Goal: Task Accomplishment & Management: Complete application form

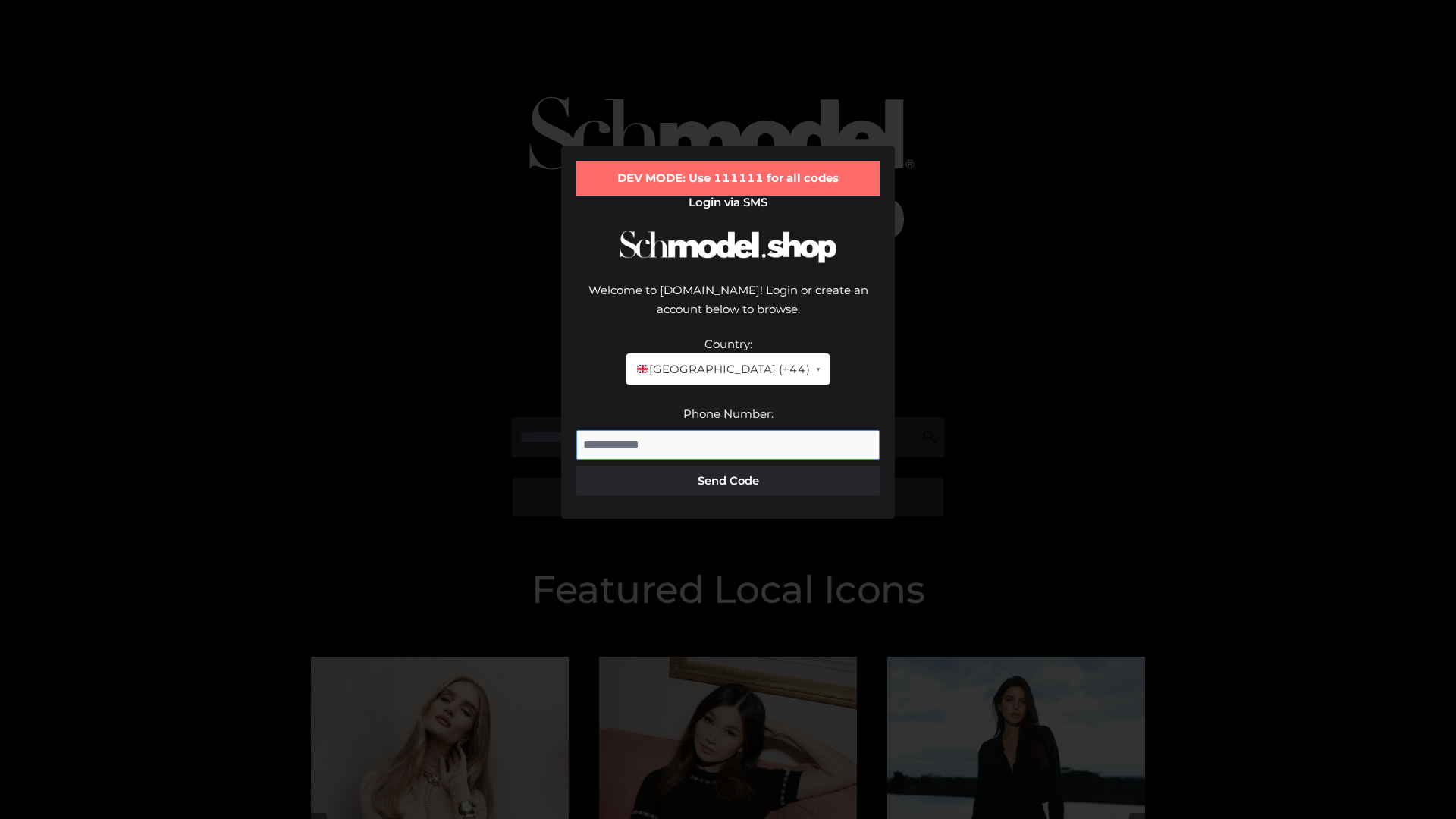
click at [728, 430] on input "Phone Number:" at bounding box center [728, 445] width 304 height 31
type input "**********"
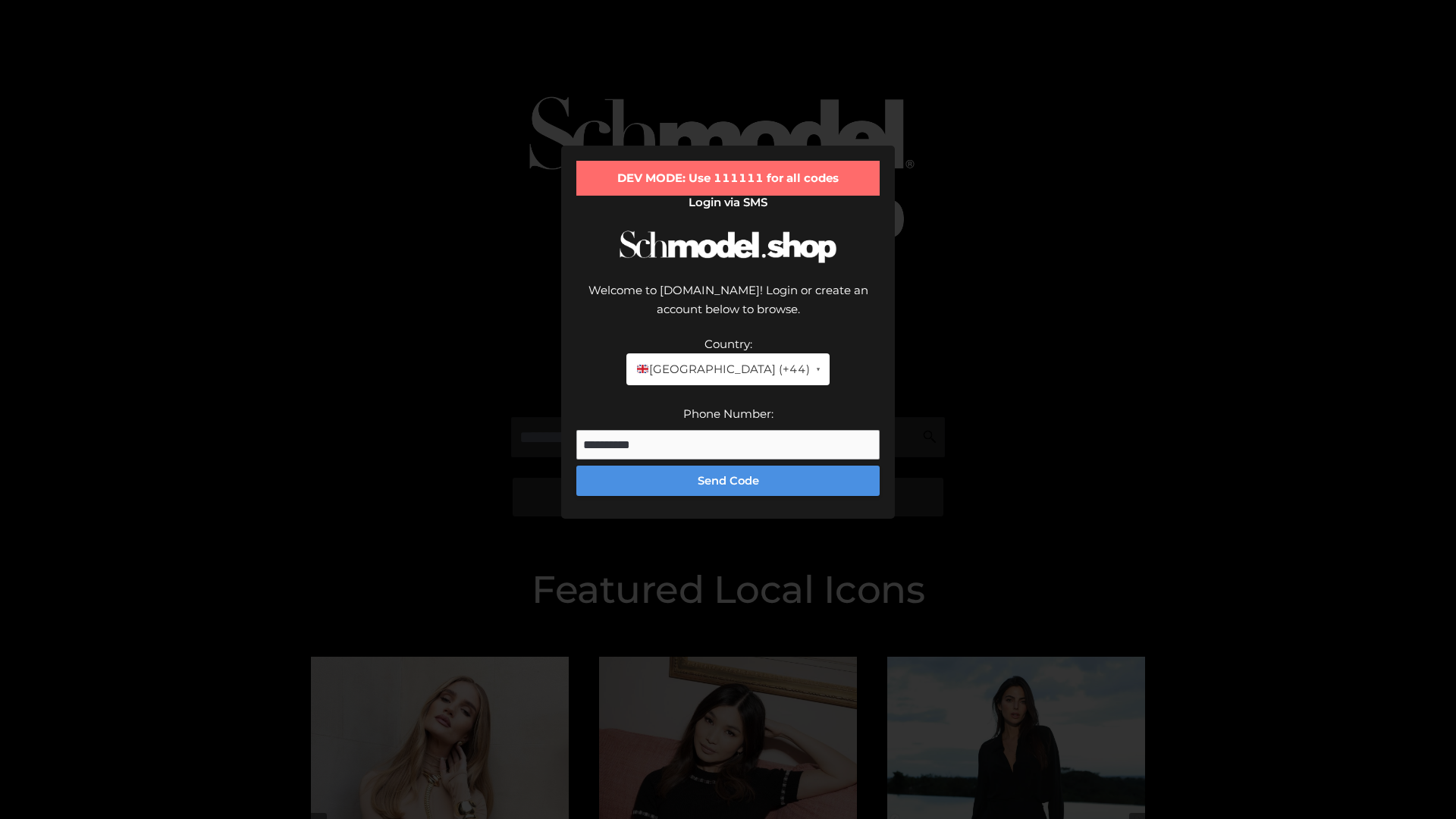
click at [728, 466] on button "Send Code" at bounding box center [728, 481] width 304 height 31
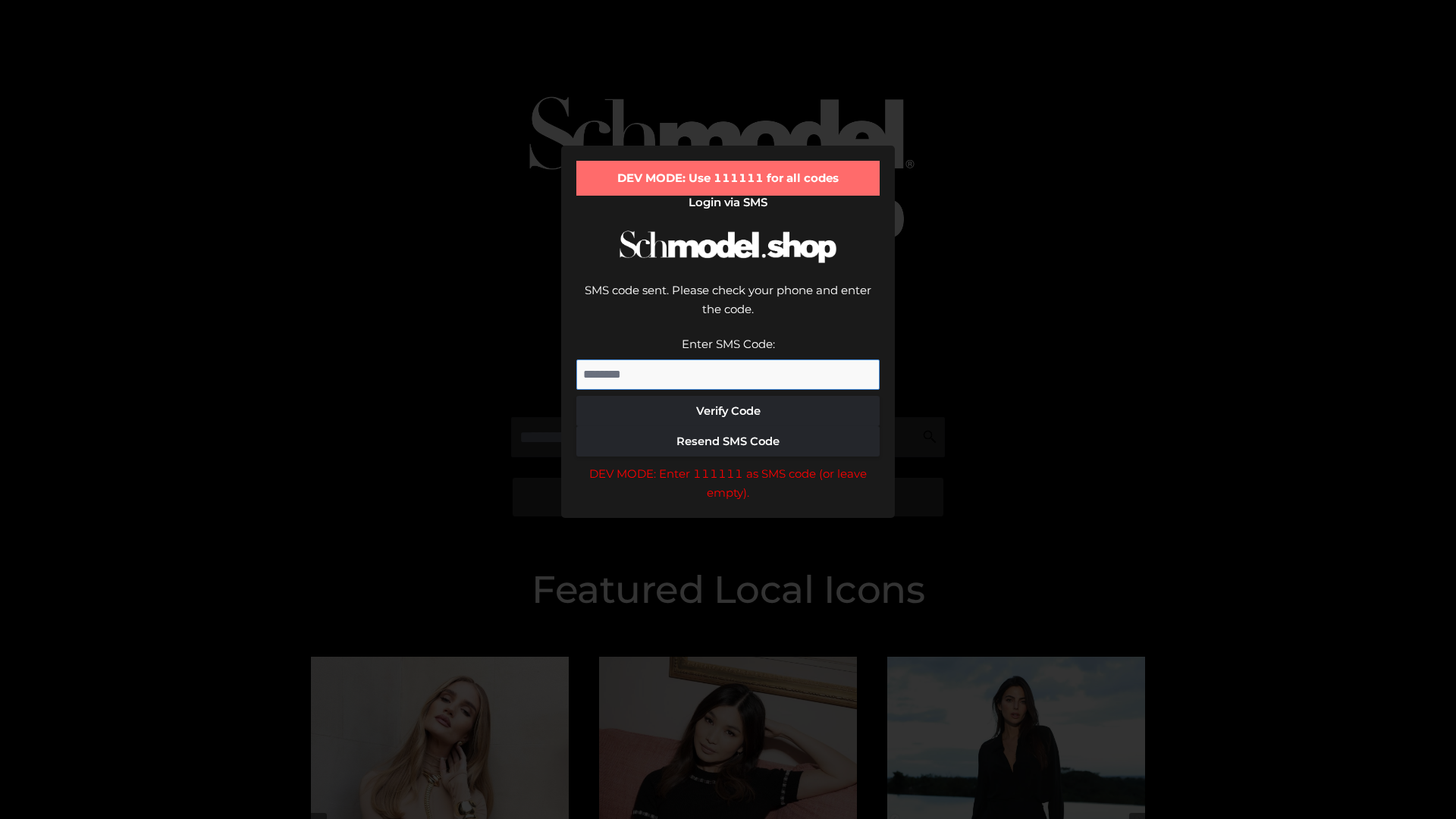
click at [728, 359] on input "Enter SMS Code:" at bounding box center [728, 374] width 304 height 31
type input "******"
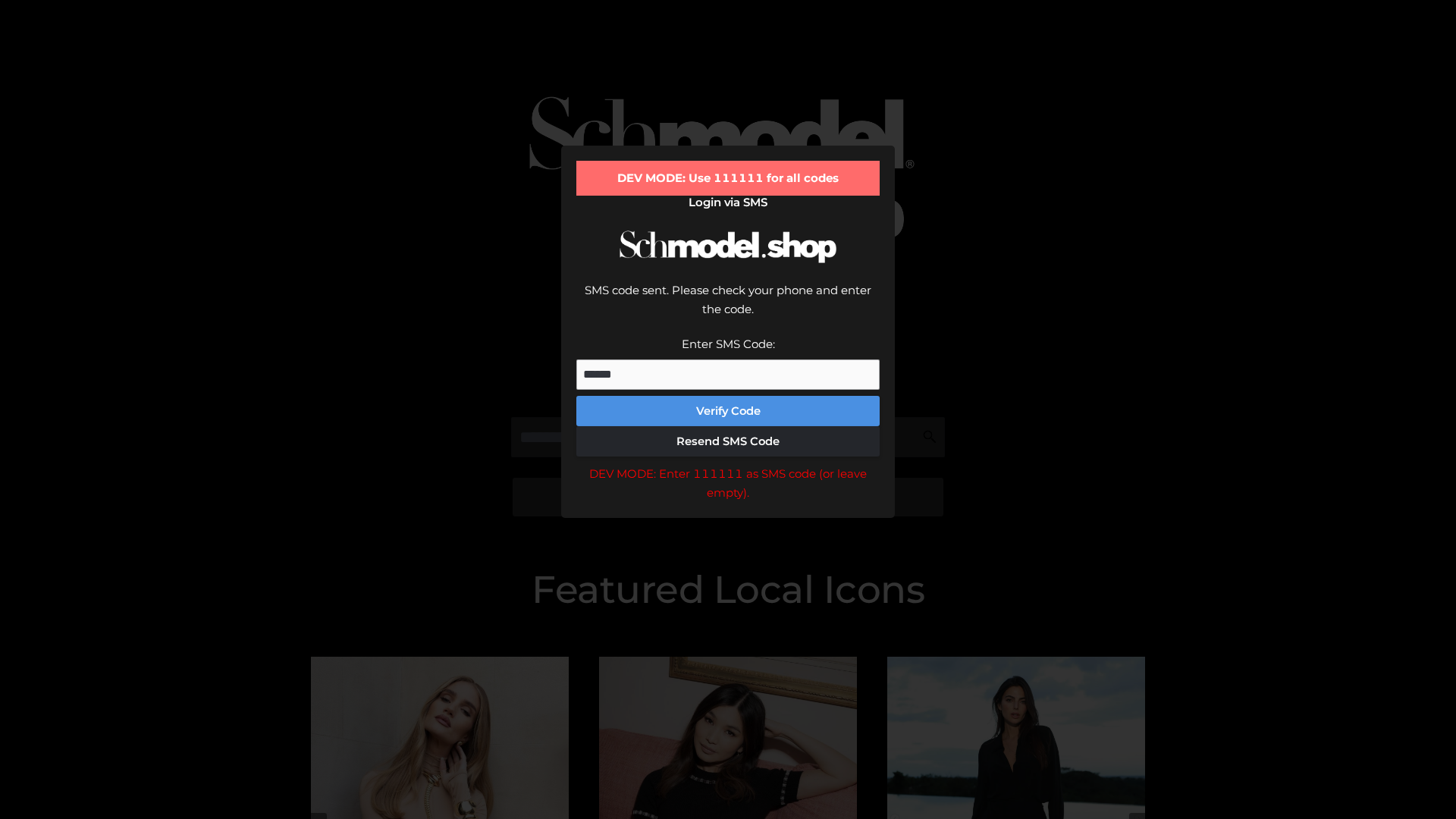
click at [728, 396] on button "Verify Code" at bounding box center [728, 411] width 304 height 31
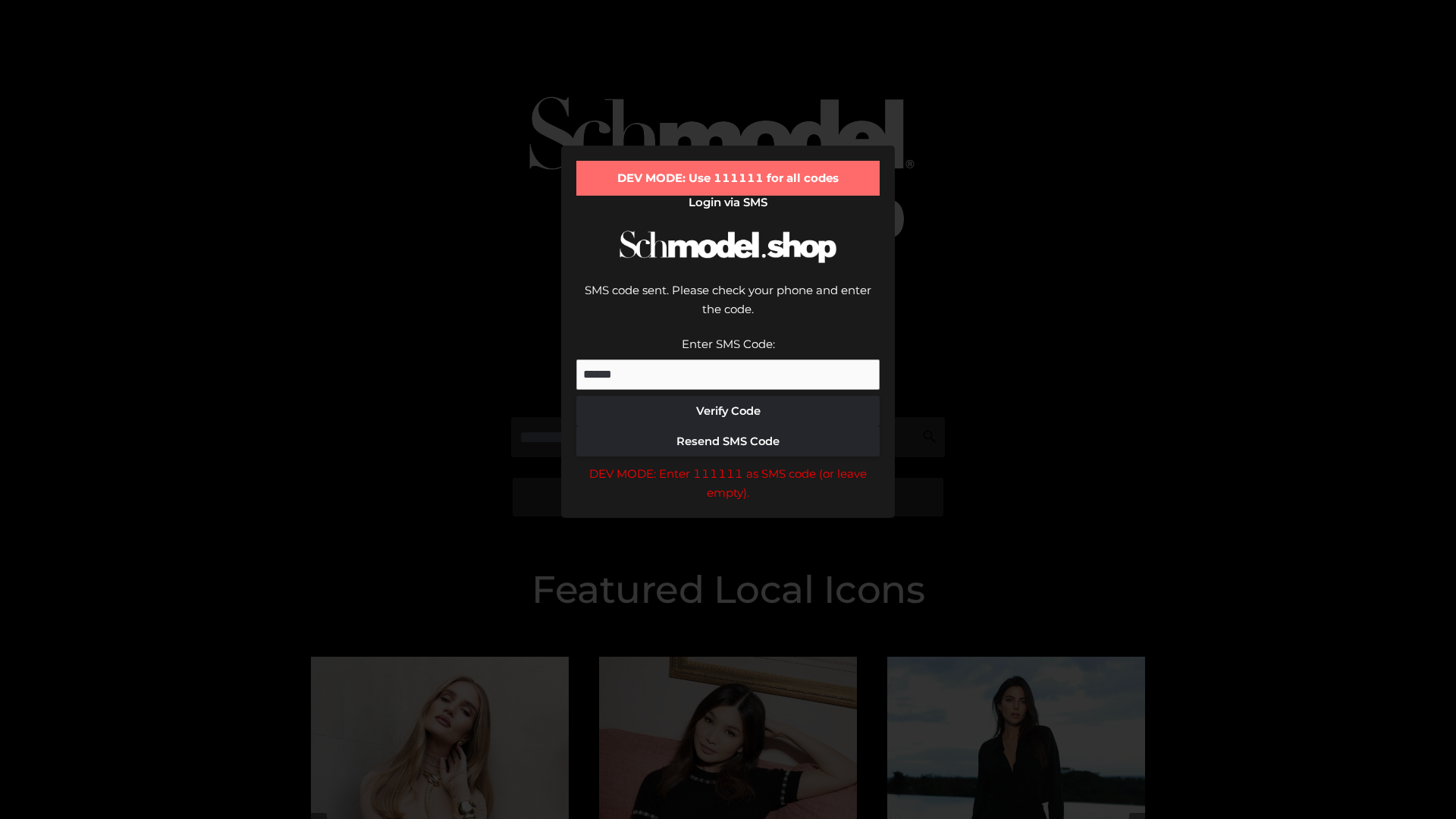
click at [728, 464] on div "DEV MODE: Enter 111111 as SMS code (or leave empty)." at bounding box center [728, 483] width 304 height 38
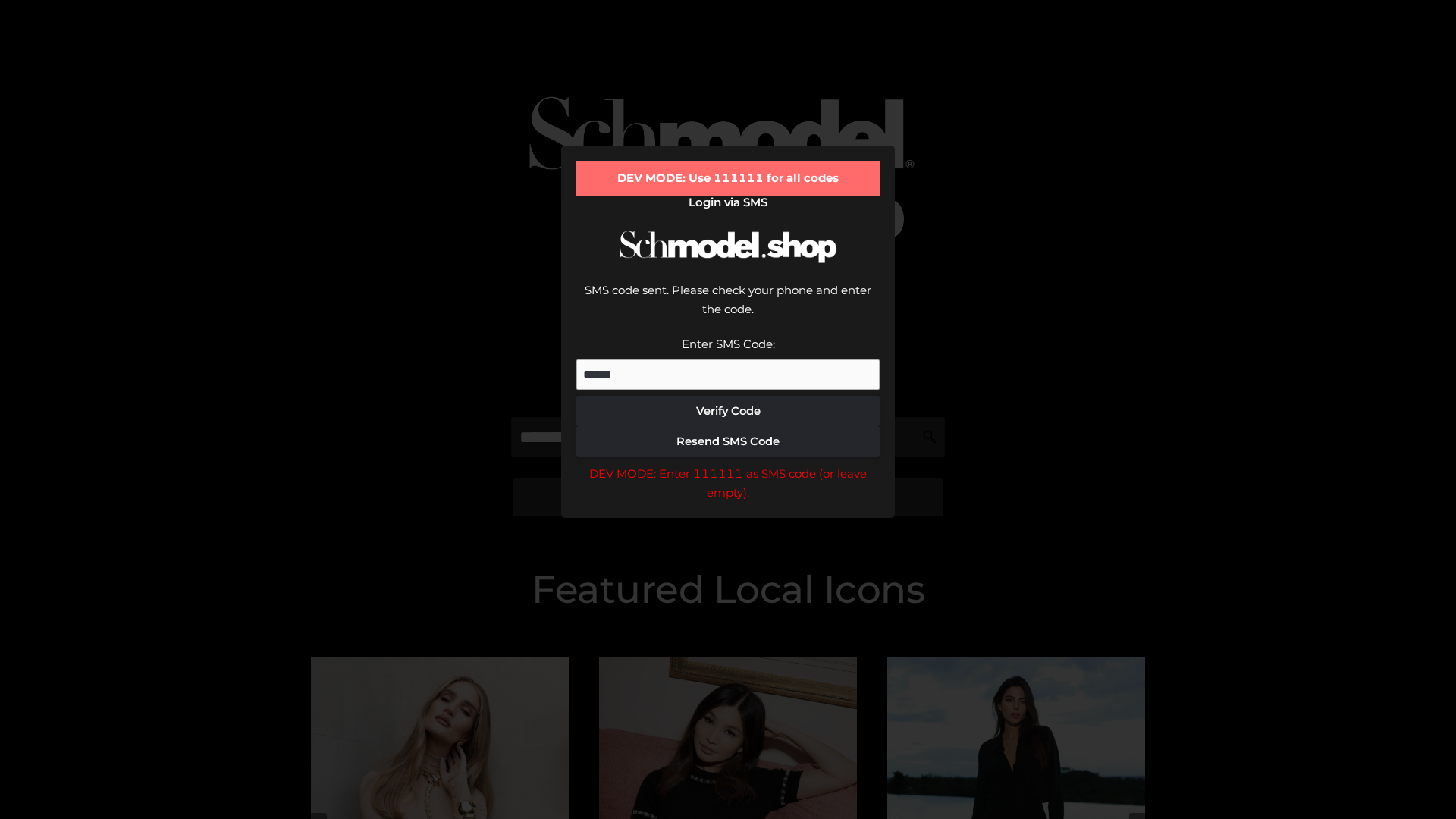
click at [728, 464] on div "DEV MODE: Enter 111111 as SMS code (or leave empty)." at bounding box center [728, 483] width 304 height 38
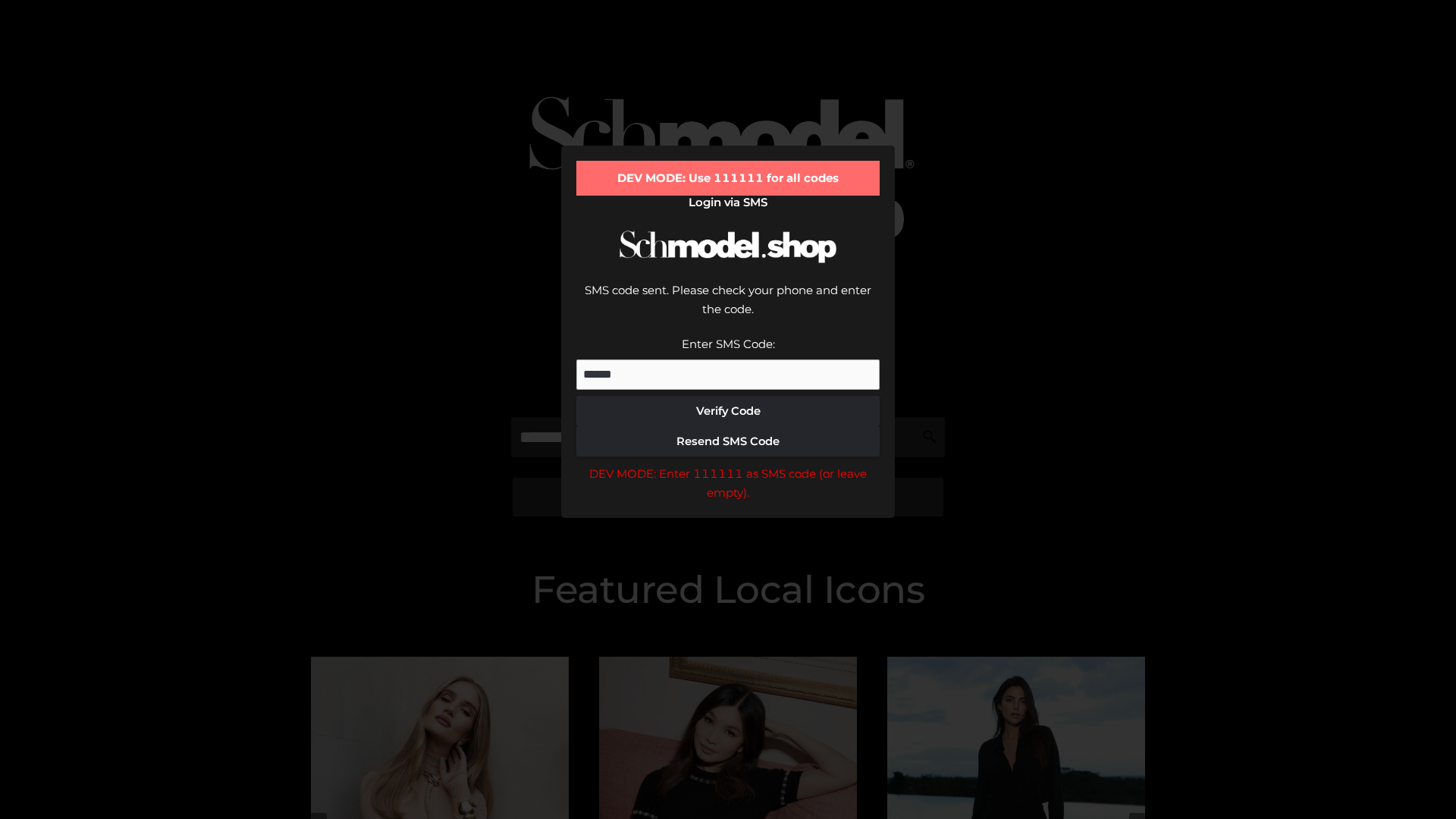
click at [728, 464] on div "DEV MODE: Enter 111111 as SMS code (or leave empty)." at bounding box center [728, 483] width 304 height 38
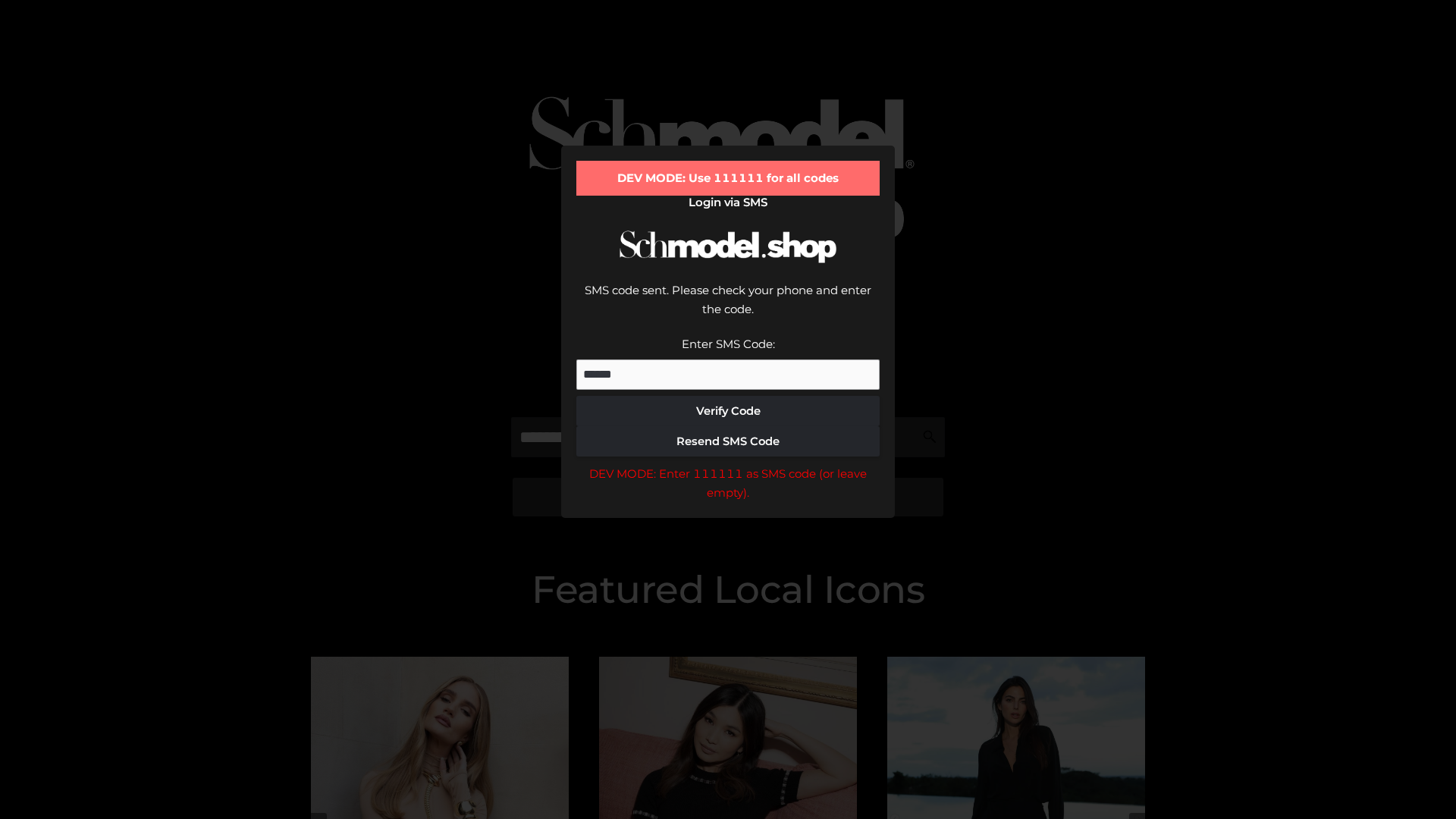
click at [728, 464] on div "DEV MODE: Enter 111111 as SMS code (or leave empty)." at bounding box center [728, 483] width 304 height 38
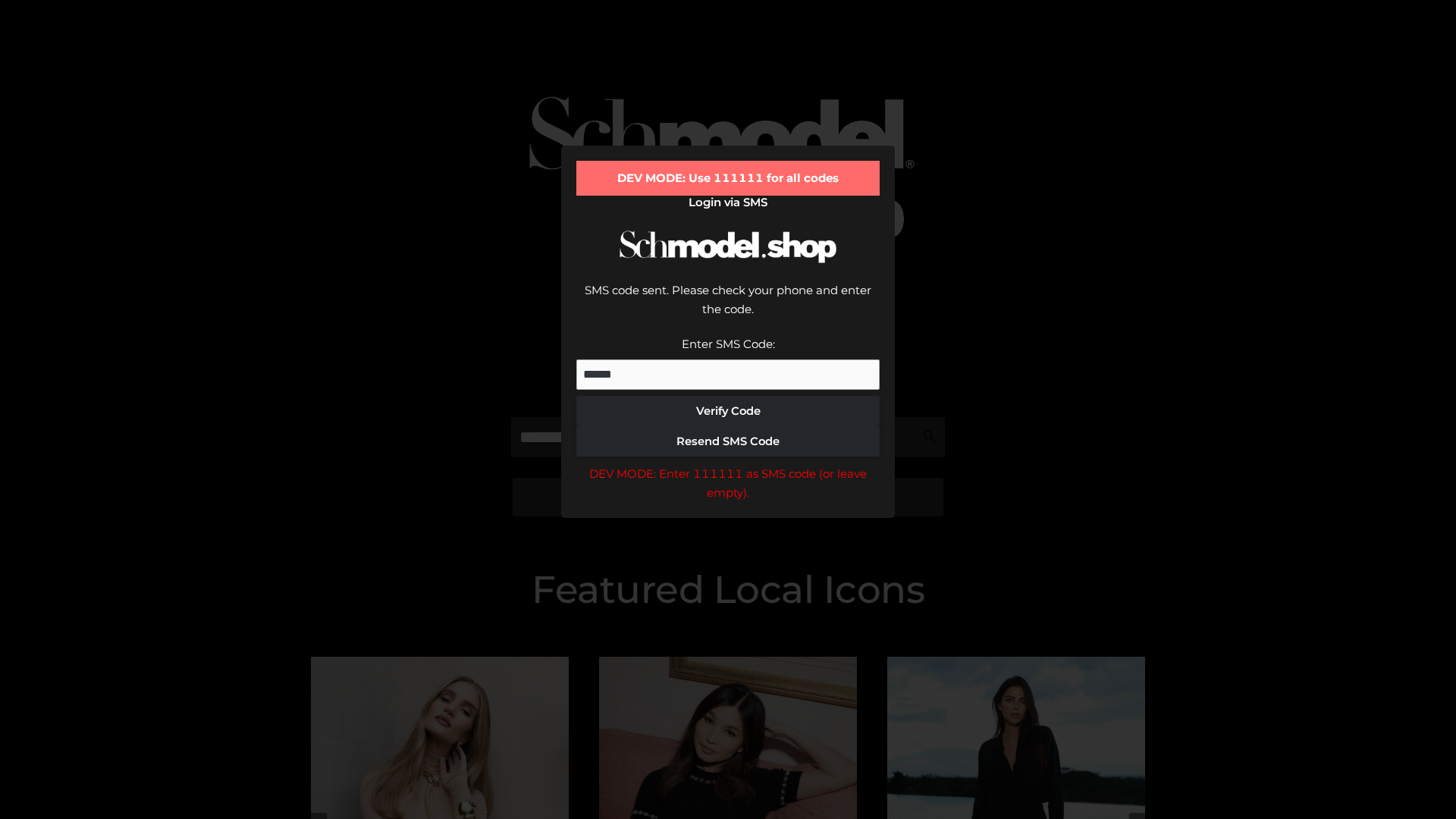
click at [728, 464] on div "DEV MODE: Enter 111111 as SMS code (or leave empty)." at bounding box center [728, 483] width 304 height 38
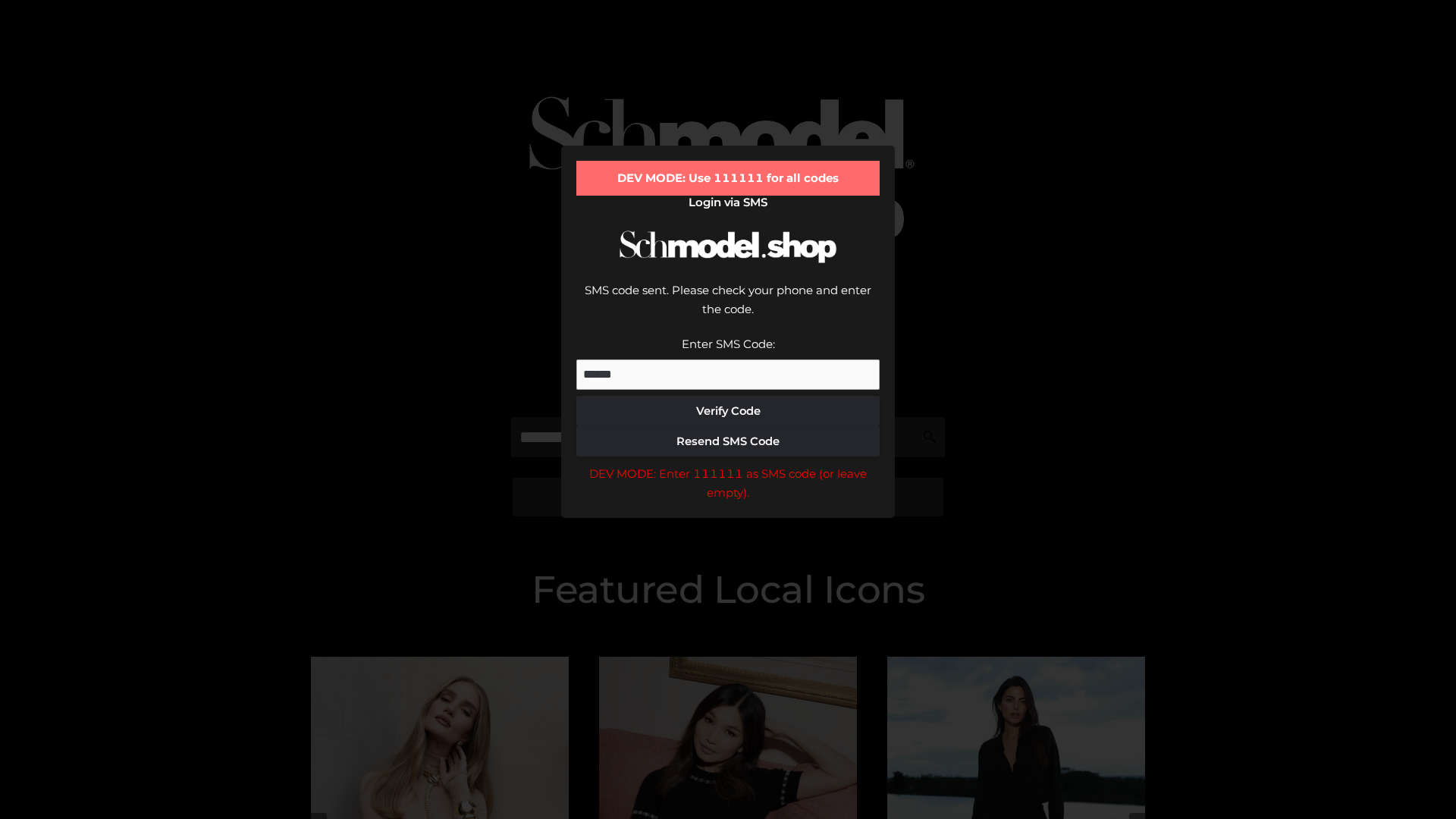
click at [728, 464] on div "DEV MODE: Enter 111111 as SMS code (or leave empty)." at bounding box center [728, 483] width 304 height 38
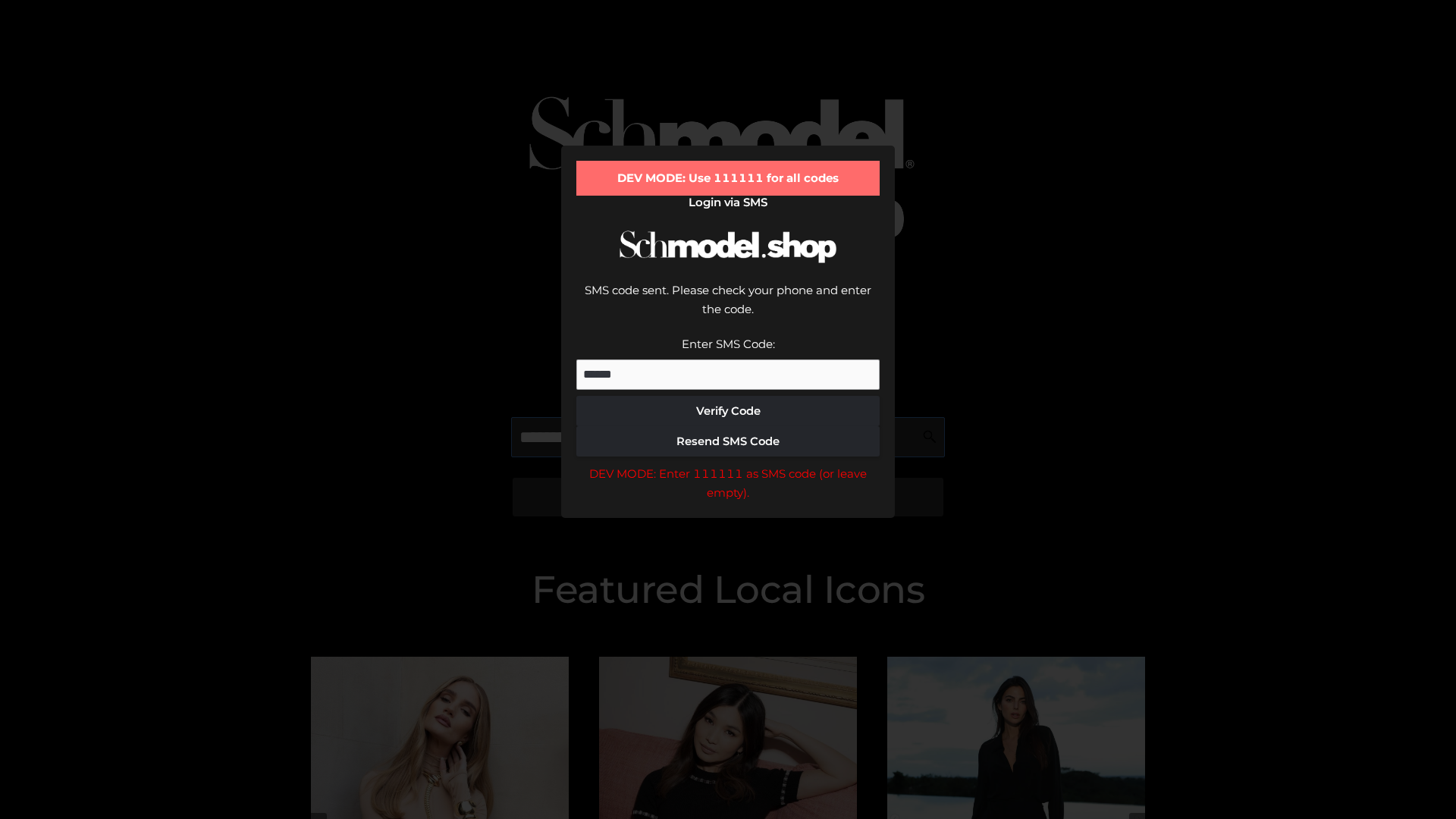
scroll to position [0, 79]
click at [728, 464] on div "DEV MODE: Enter 111111 as SMS code (or leave empty)." at bounding box center [728, 483] width 304 height 38
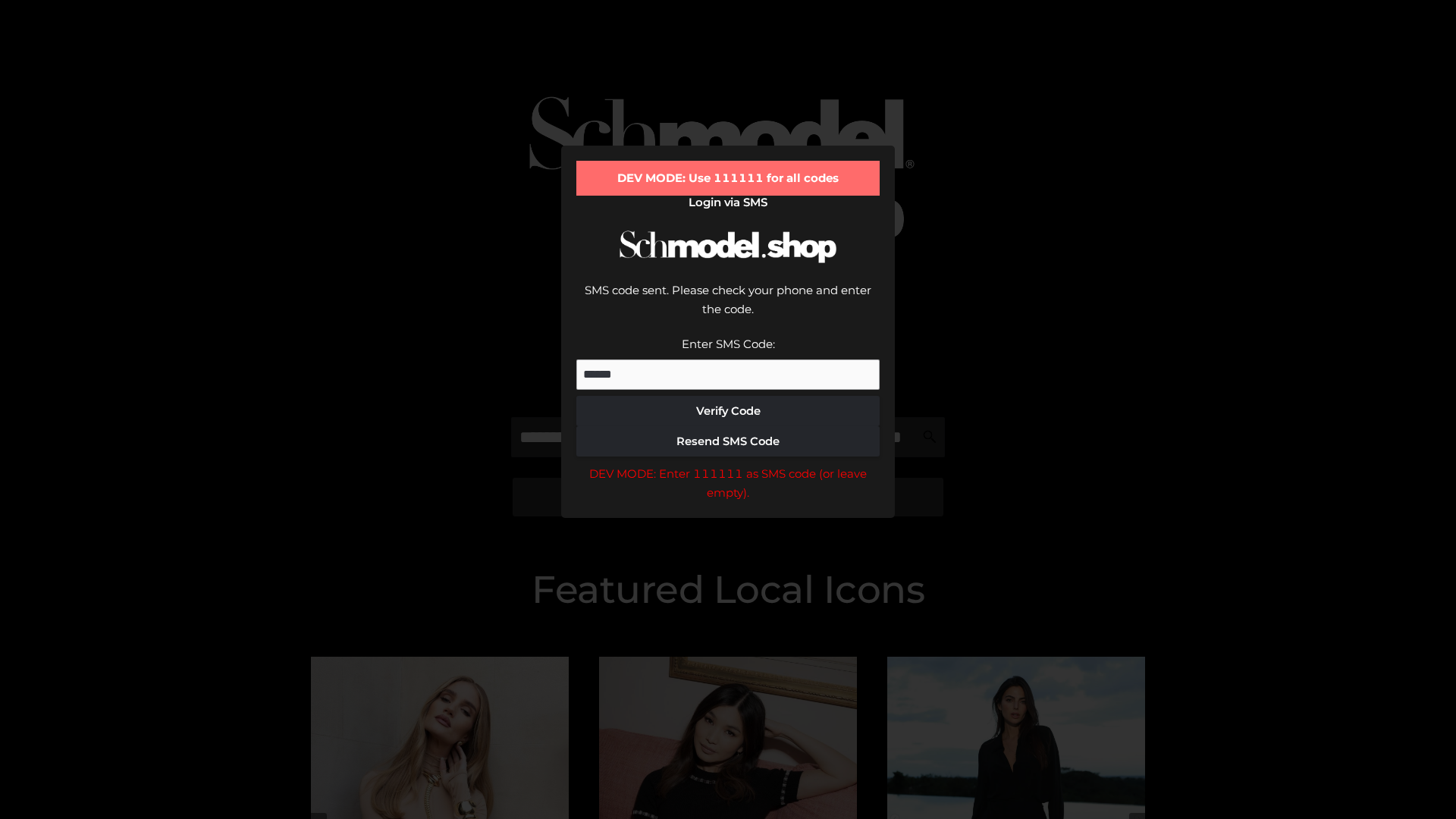
click at [728, 464] on div "DEV MODE: Enter 111111 as SMS code (or leave empty)." at bounding box center [728, 483] width 304 height 38
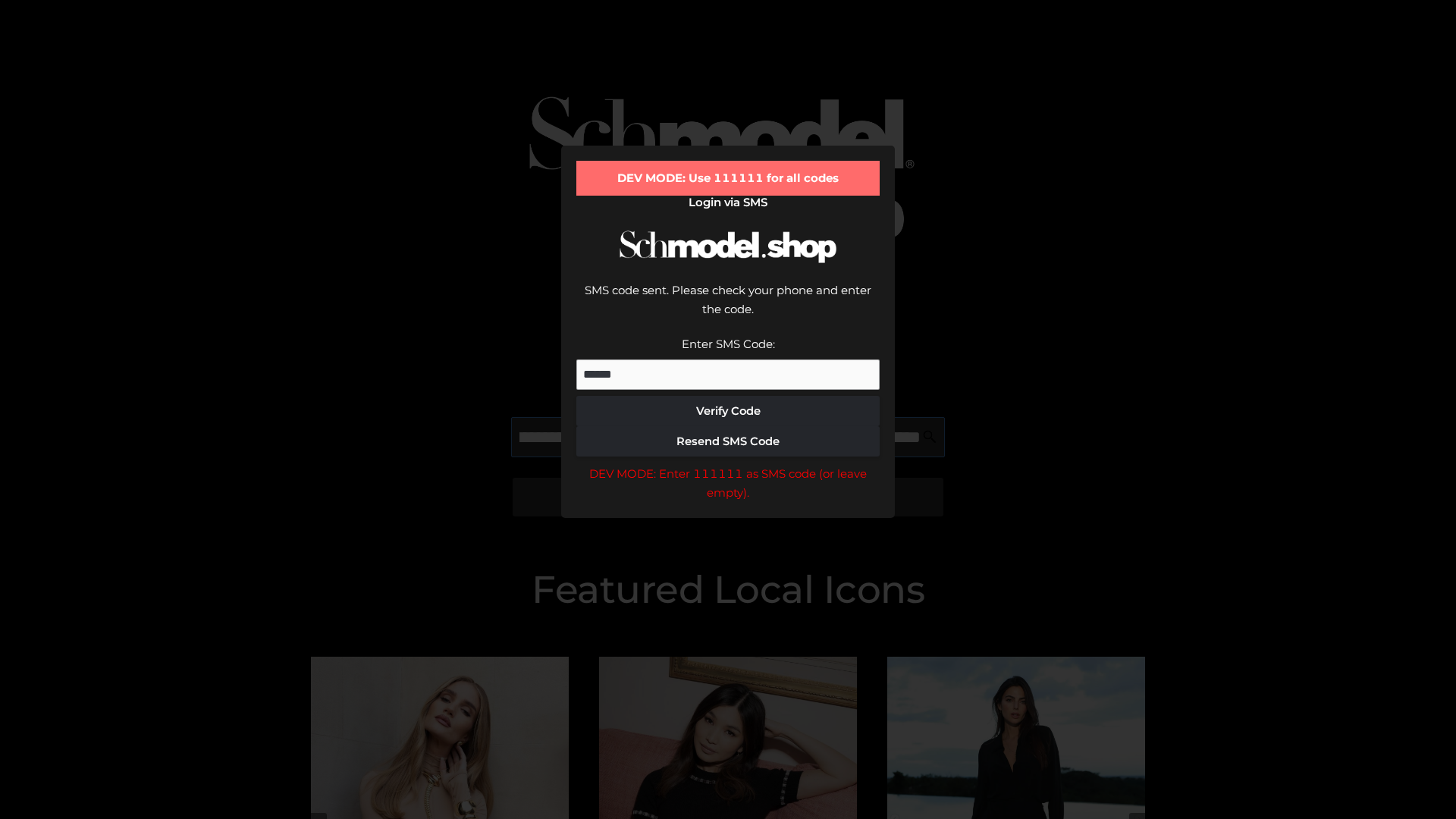
scroll to position [0, 165]
click at [728, 464] on div "DEV MODE: Enter 111111 as SMS code (or leave empty)." at bounding box center [728, 483] width 304 height 38
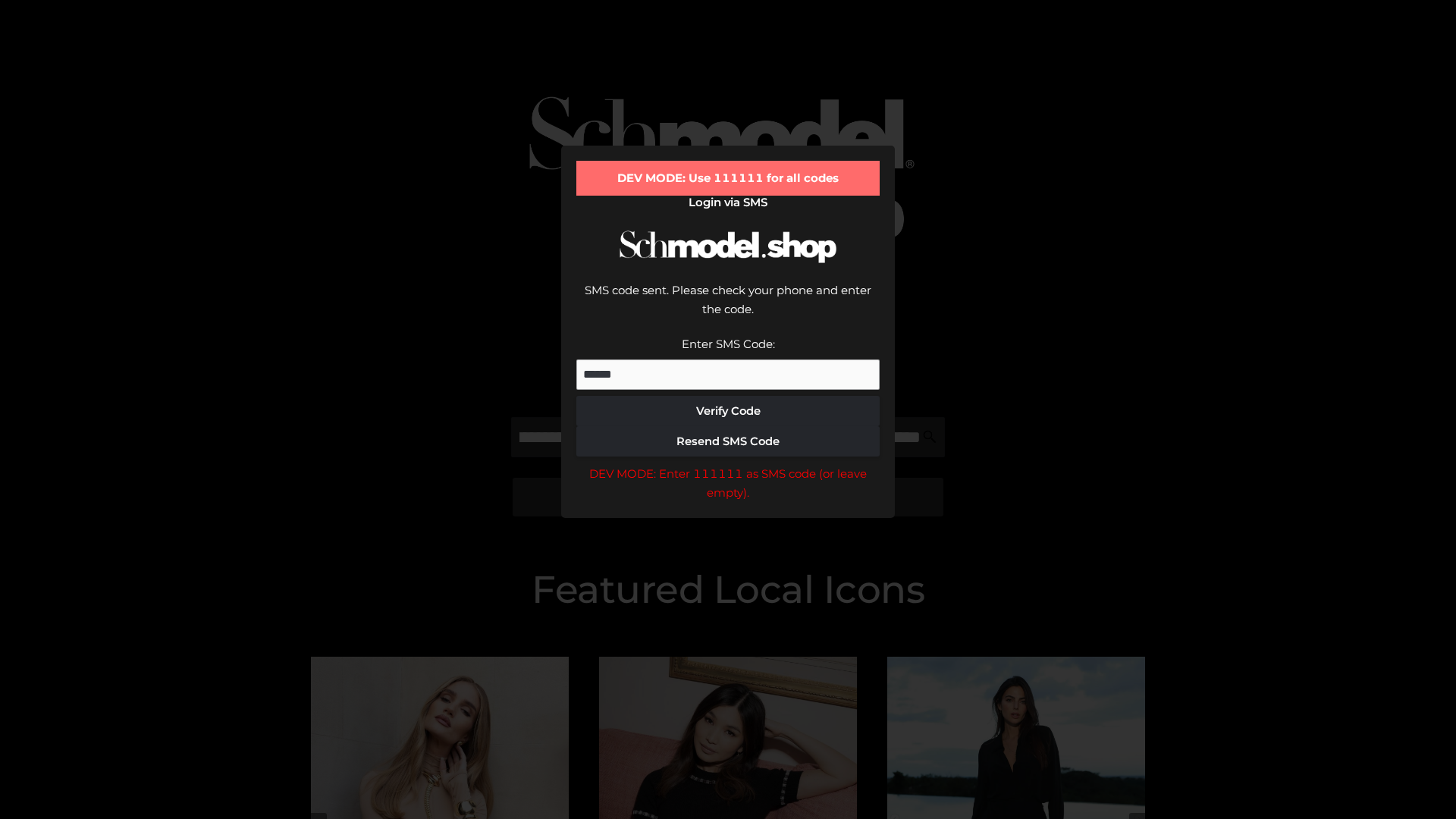
click at [728, 464] on div "DEV MODE: Enter 111111 as SMS code (or leave empty)." at bounding box center [728, 483] width 304 height 38
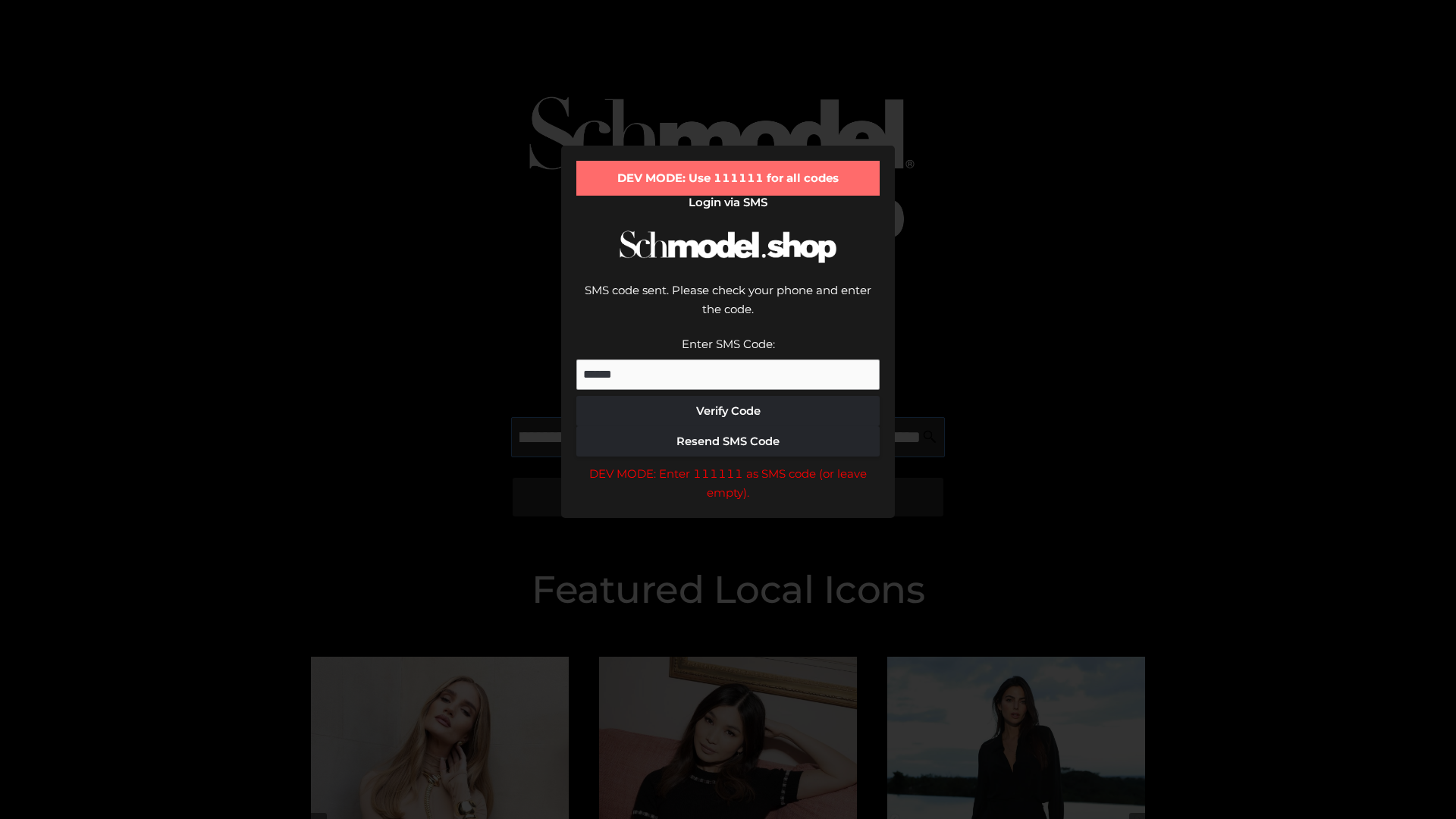
scroll to position [0, 257]
click at [728, 464] on div "DEV MODE: Enter 111111 as SMS code (or leave empty)." at bounding box center [728, 483] width 304 height 38
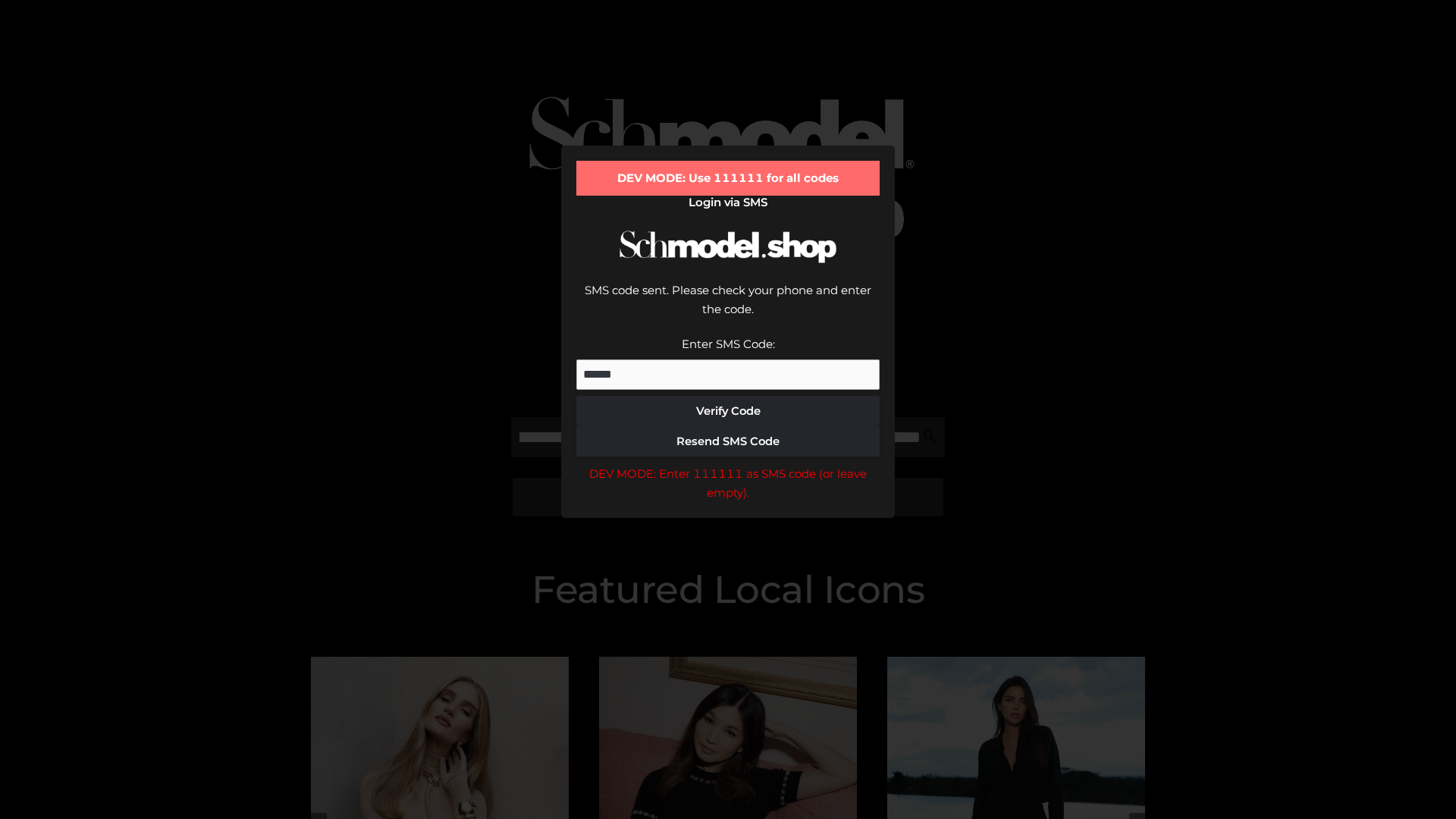
click at [728, 464] on div "DEV MODE: Enter 111111 as SMS code (or leave empty)." at bounding box center [728, 483] width 304 height 38
type input "**********"
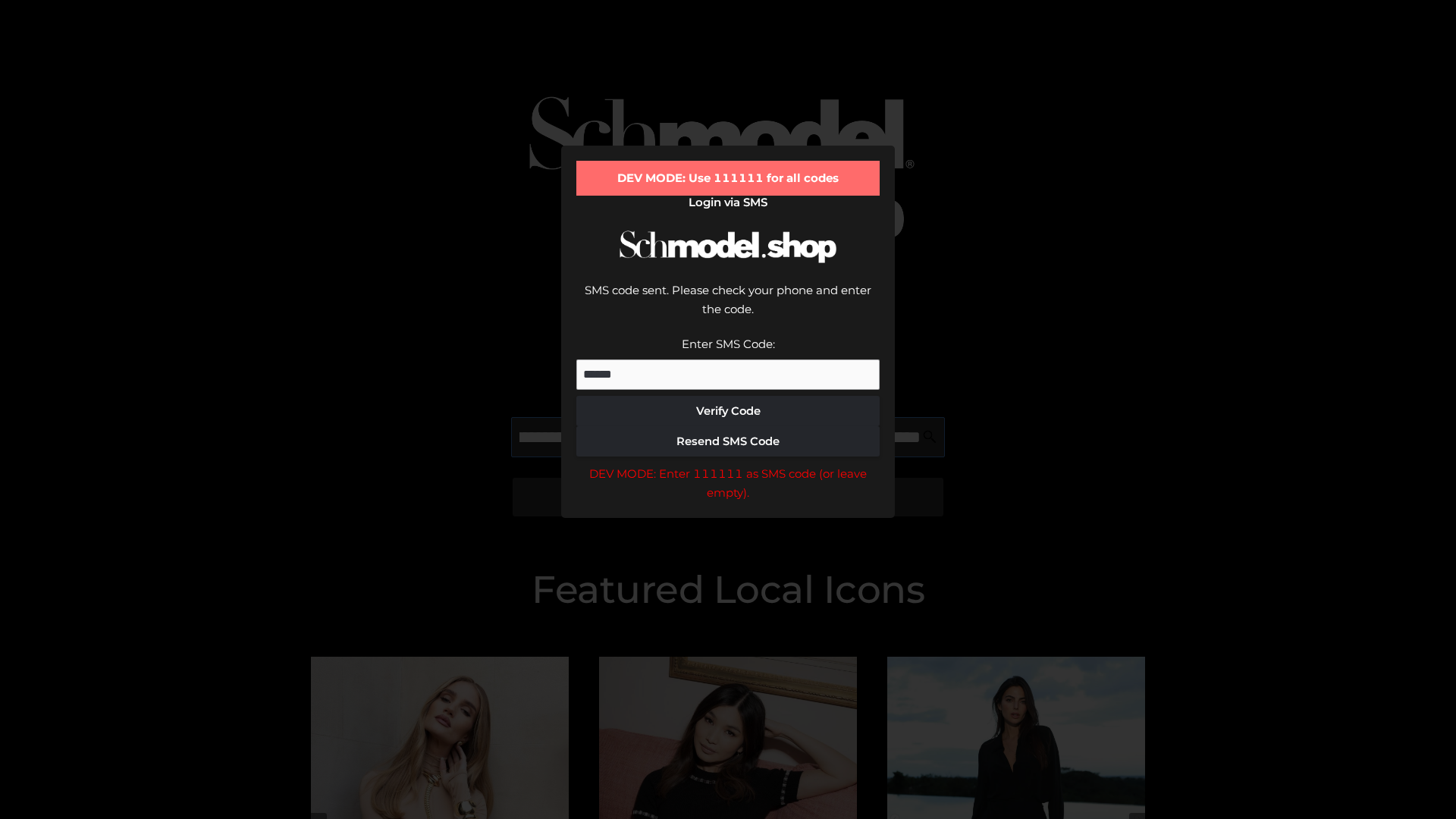
scroll to position [0, 330]
